Goal: Task Accomplishment & Management: Complete application form

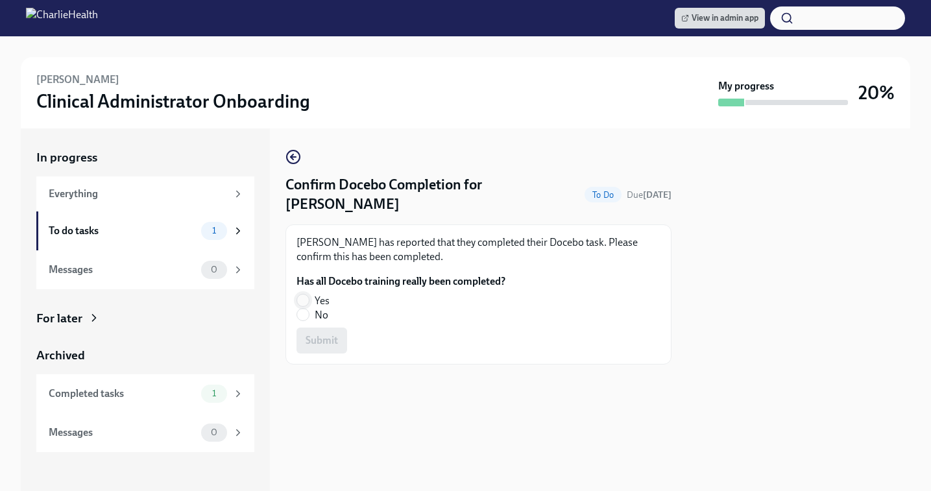
click at [303, 300] on input "Yes" at bounding box center [303, 301] width 12 height 12
radio input "true"
click at [316, 336] on span "Submit" at bounding box center [322, 340] width 32 height 13
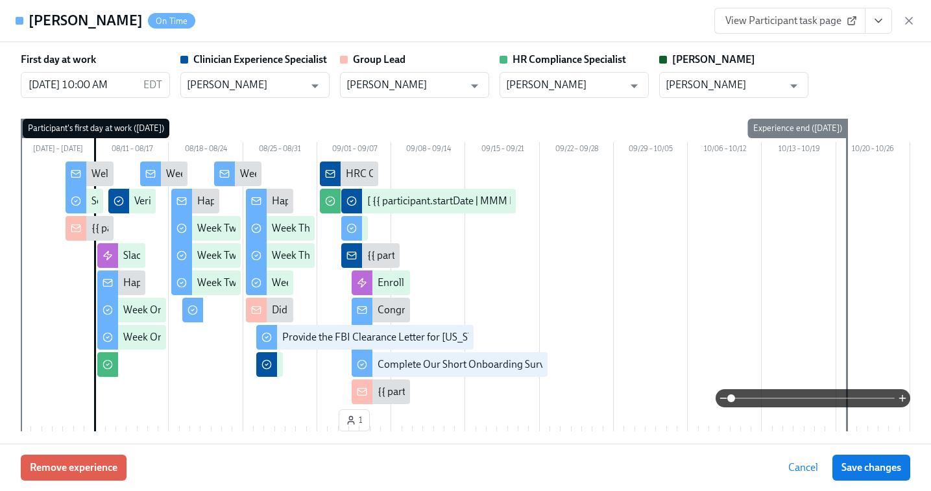
scroll to position [0, 21662]
